Goal: Transaction & Acquisition: Purchase product/service

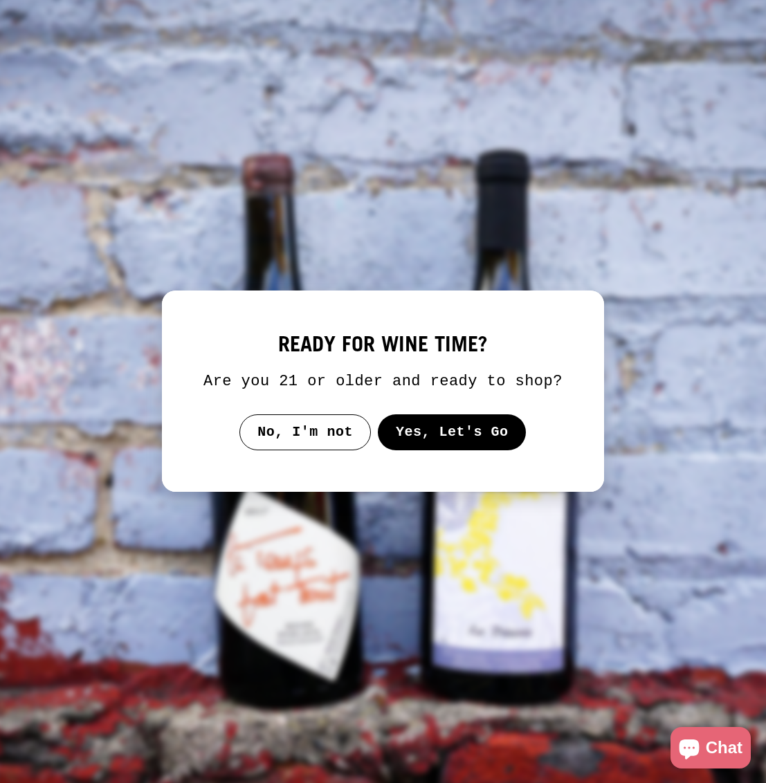
click at [448, 447] on button "Yes, Let's Go" at bounding box center [452, 432] width 149 height 36
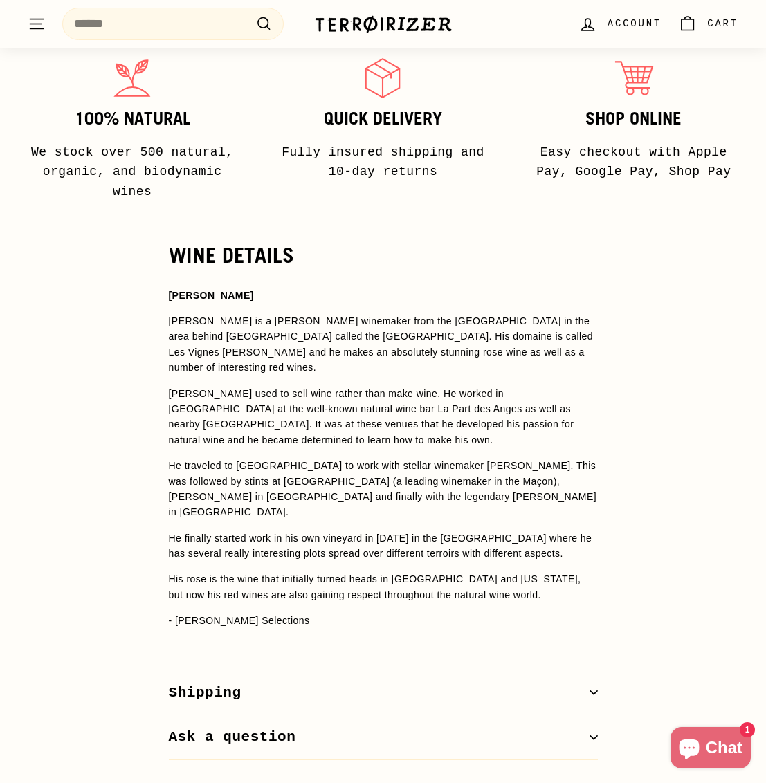
scroll to position [890, 0]
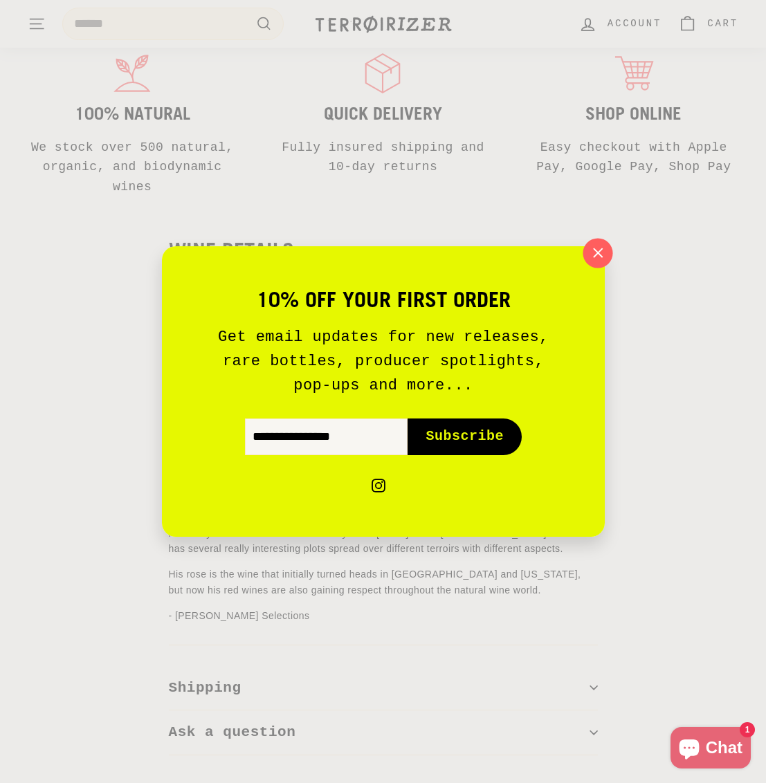
click at [592, 253] on icon "button" at bounding box center [597, 253] width 21 height 21
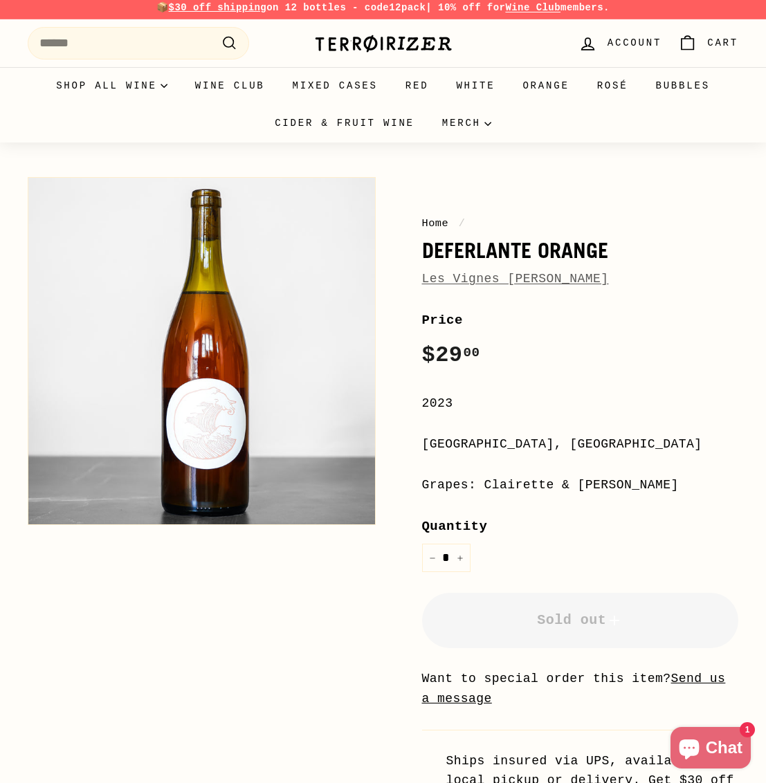
scroll to position [0, 0]
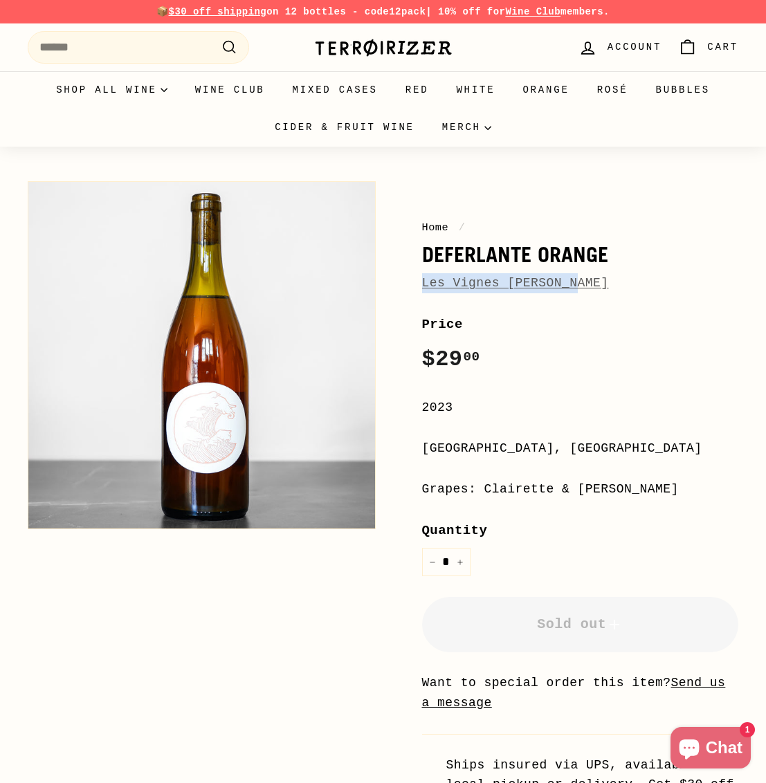
drag, startPoint x: 585, startPoint y: 291, endPoint x: 420, endPoint y: 277, distance: 165.3
click at [419, 277] on div "Home / Deferlante Orange Les Vignes d'Olivier Price Regular price $29 00 $29.00…" at bounding box center [565, 504] width 348 height 661
drag, startPoint x: 433, startPoint y: 255, endPoint x: 529, endPoint y: 254, distance: 96.2
click at [529, 254] on h1 "Deferlante Orange" at bounding box center [580, 255] width 317 height 24
